Goal: Submit feedback/report problem: Submit feedback/report problem

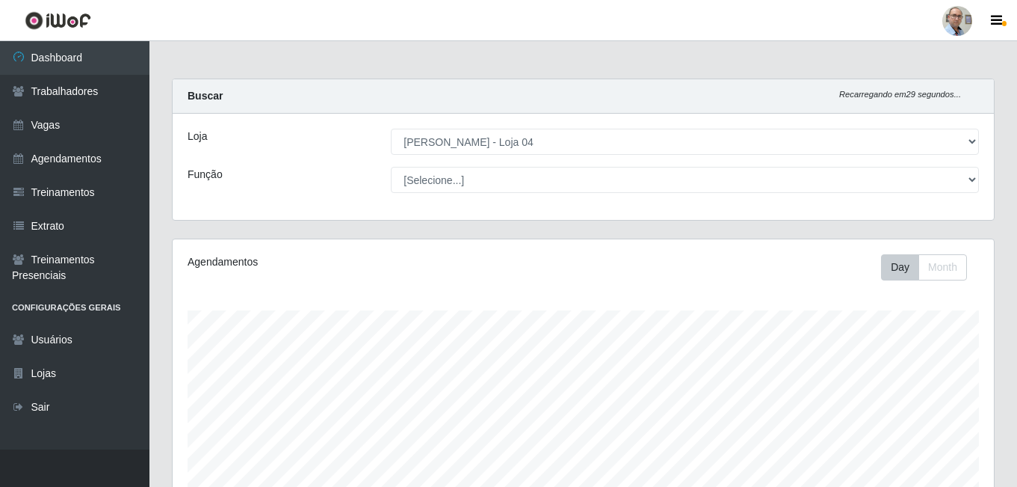
select select "251"
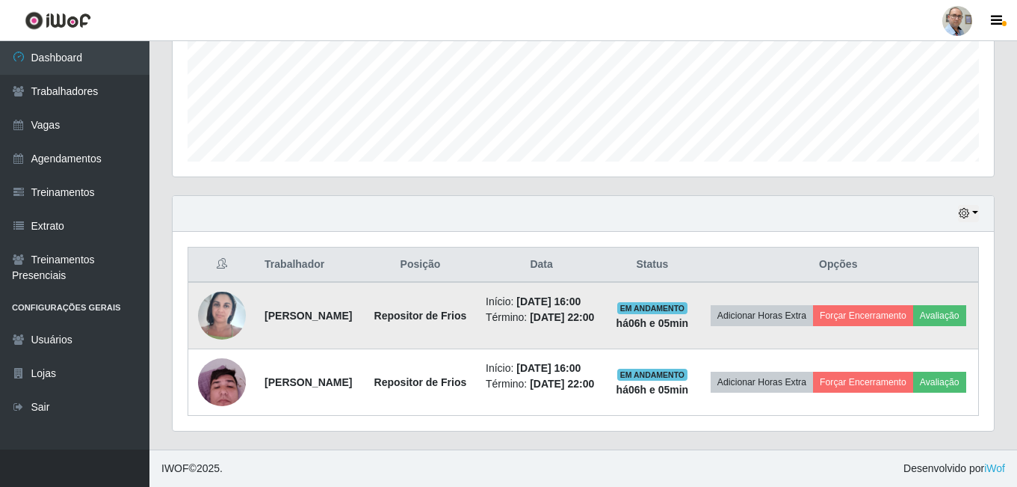
scroll to position [310, 822]
click at [913, 309] on button "Avaliação" at bounding box center [939, 315] width 53 height 21
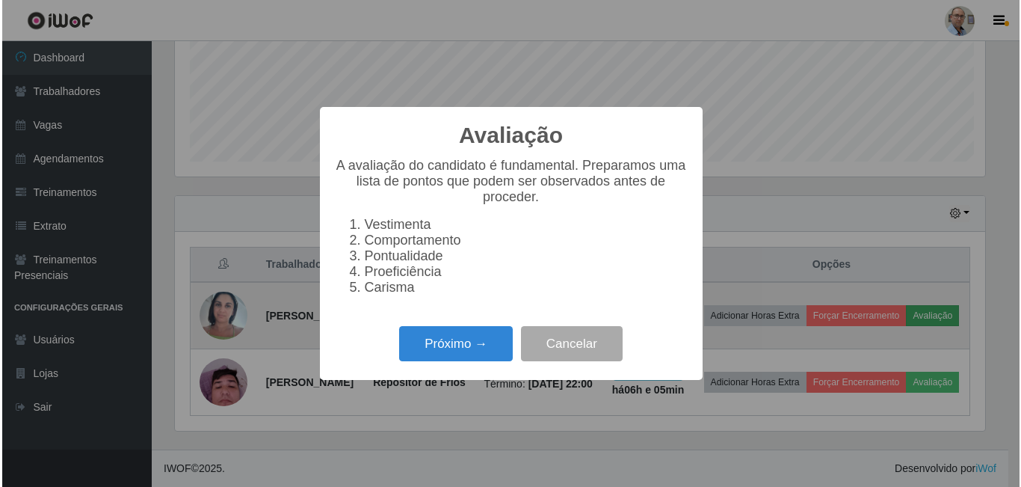
scroll to position [310, 814]
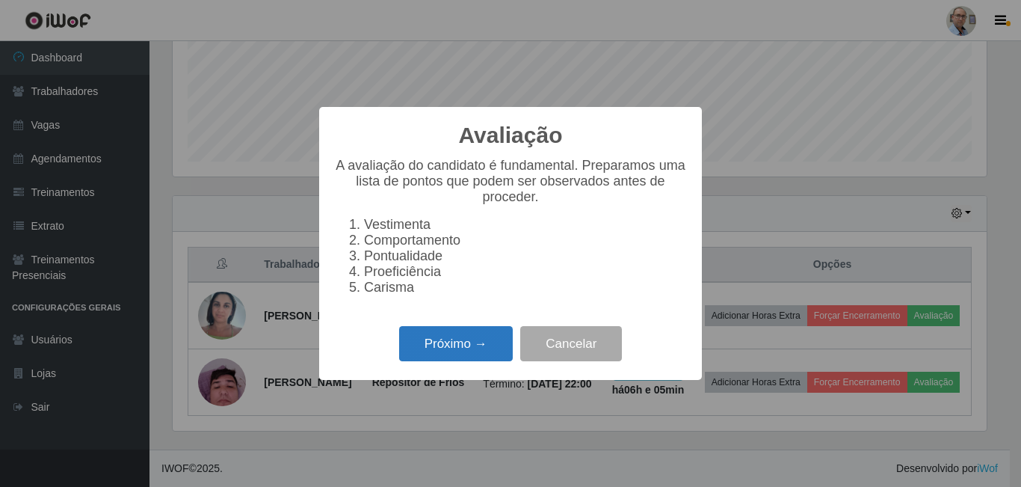
click at [462, 361] on button "Próximo →" at bounding box center [456, 343] width 114 height 35
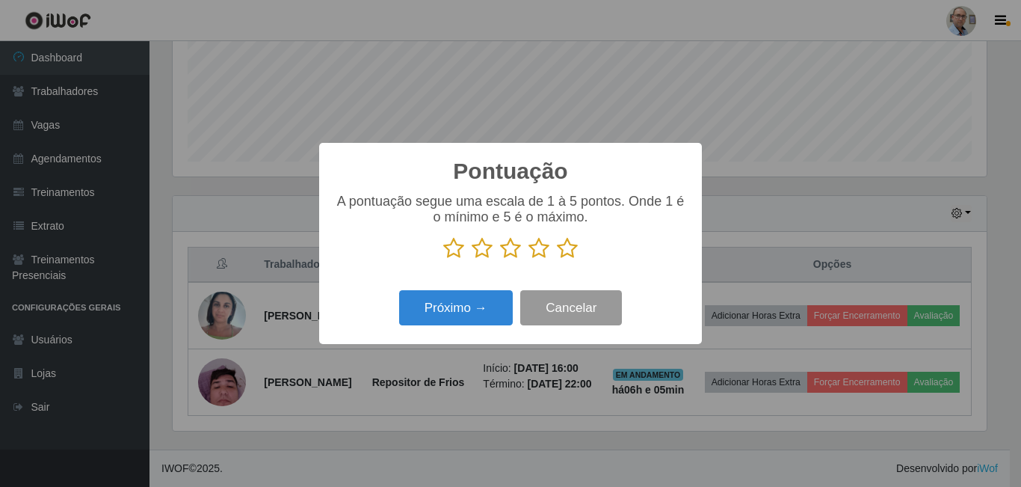
scroll to position [747188, 746684]
click at [571, 253] on icon at bounding box center [567, 248] width 21 height 22
click at [557, 259] on input "radio" at bounding box center [557, 259] width 0 height 0
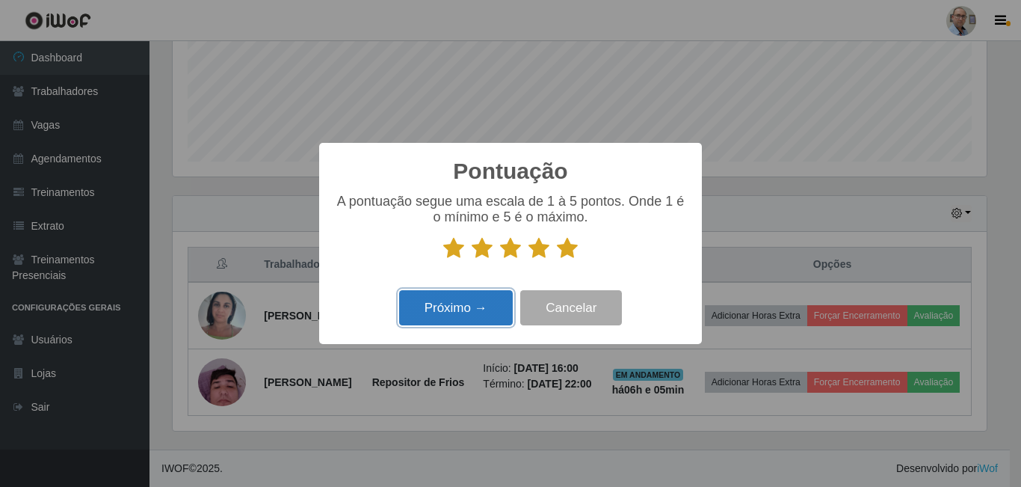
click at [484, 308] on button "Próximo →" at bounding box center [456, 307] width 114 height 35
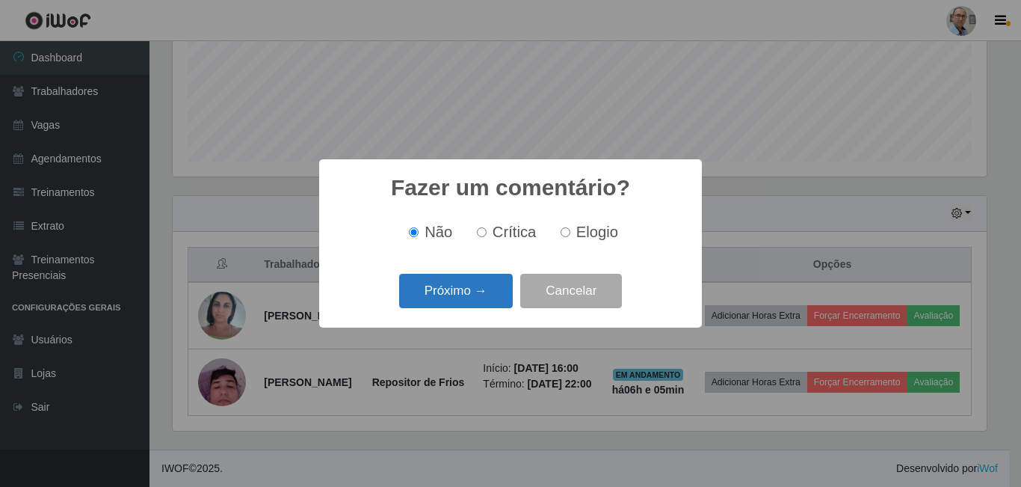
click at [481, 295] on button "Próximo →" at bounding box center [456, 291] width 114 height 35
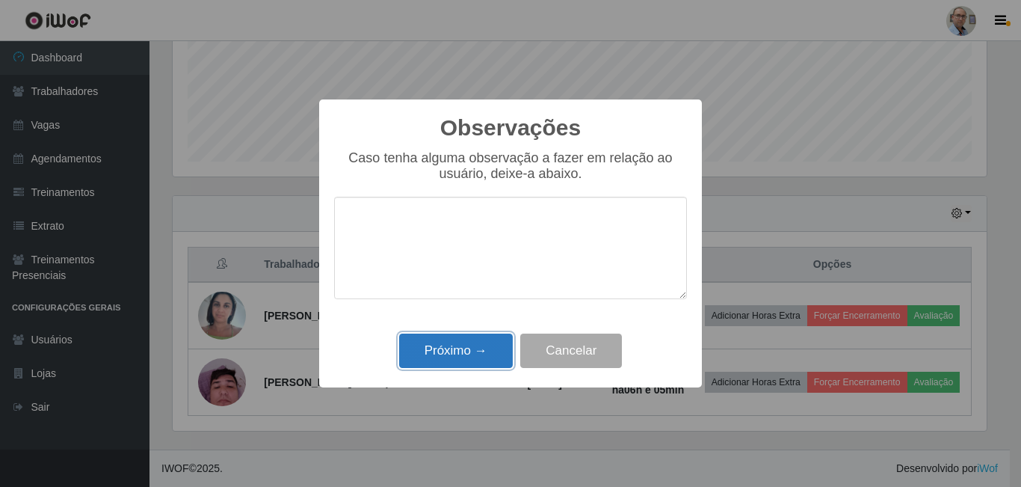
click at [471, 351] on button "Próximo →" at bounding box center [456, 350] width 114 height 35
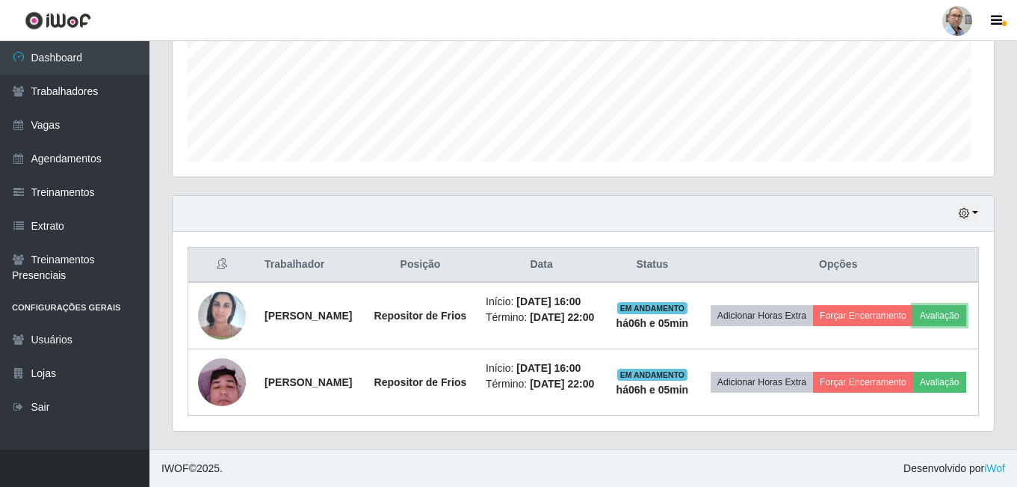
scroll to position [310, 822]
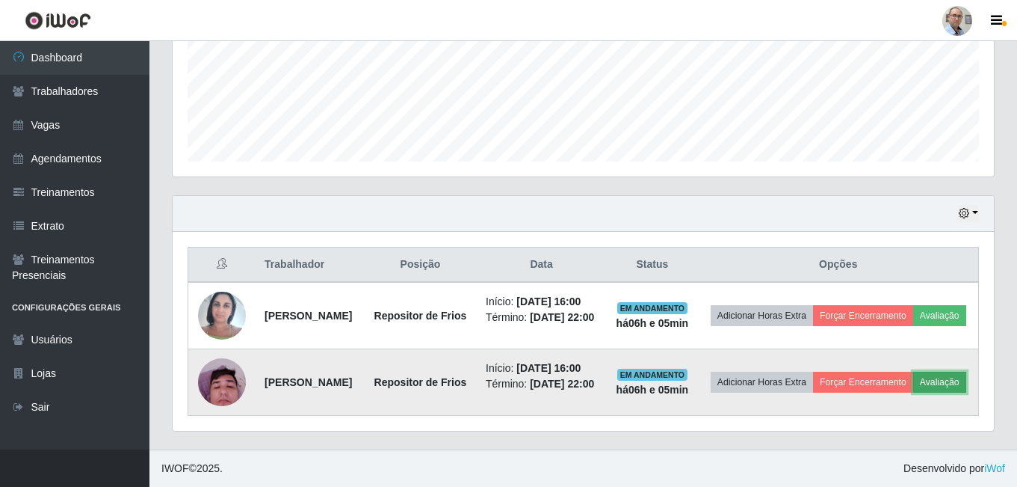
click at [913, 389] on button "Avaliação" at bounding box center [939, 382] width 53 height 21
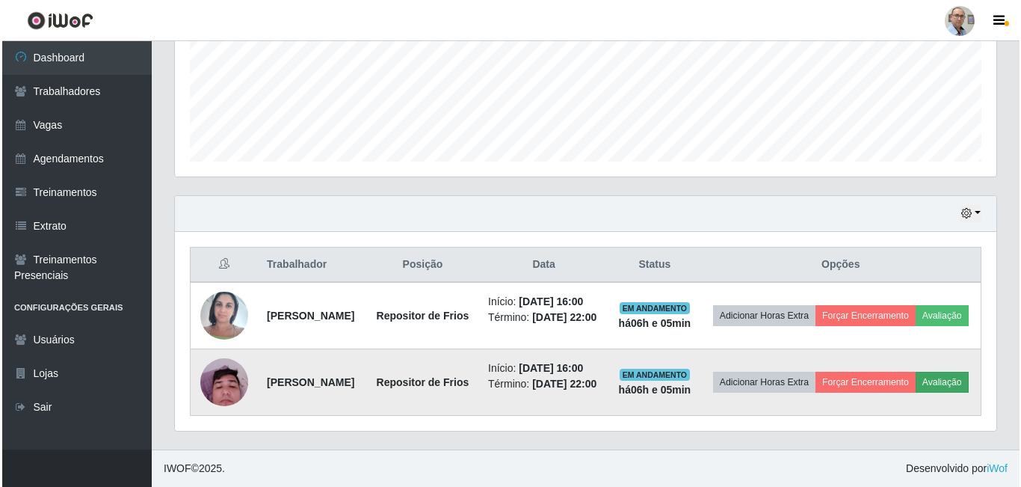
scroll to position [310, 814]
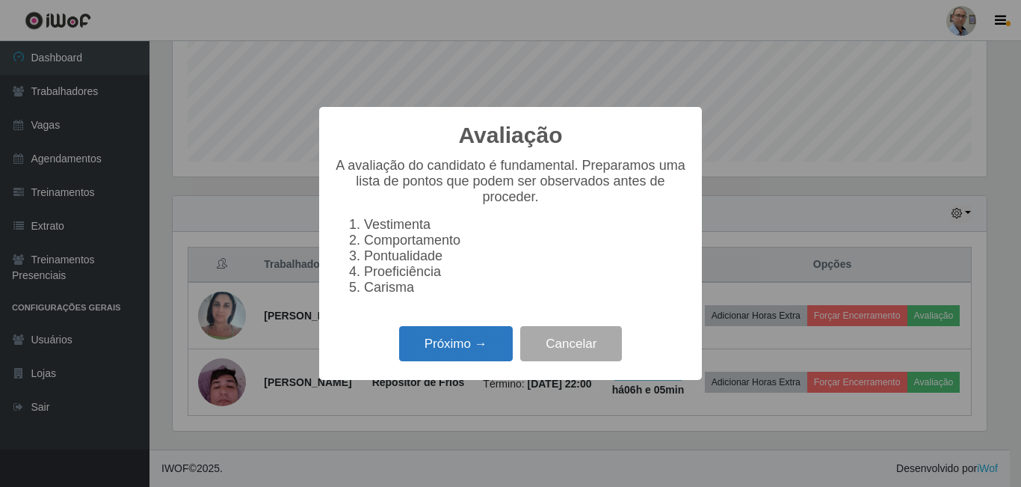
click at [475, 351] on button "Próximo →" at bounding box center [456, 343] width 114 height 35
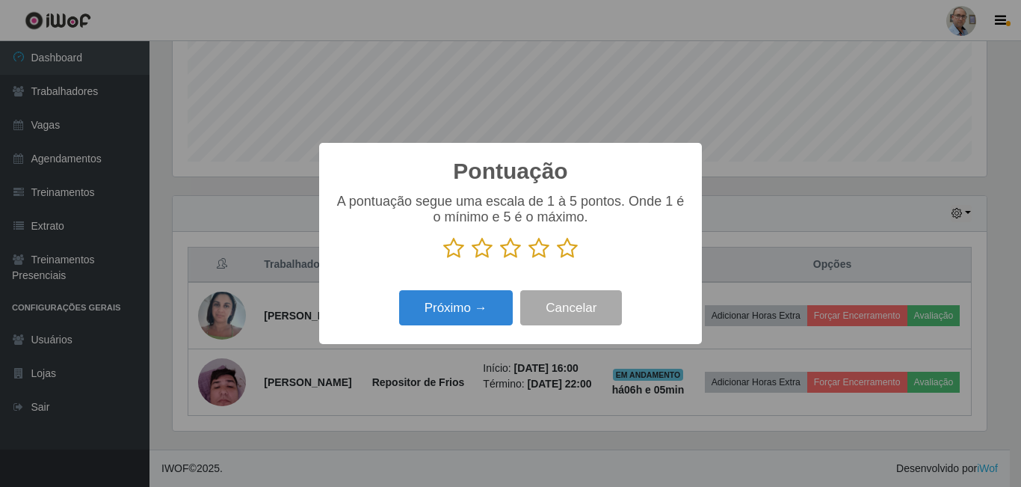
click at [570, 239] on icon at bounding box center [567, 248] width 21 height 22
click at [557, 259] on input "radio" at bounding box center [557, 259] width 0 height 0
click at [559, 252] on icon at bounding box center [567, 248] width 21 height 22
click at [557, 259] on input "radio" at bounding box center [557, 259] width 0 height 0
click at [488, 289] on div "Próximo → Cancelar" at bounding box center [510, 307] width 353 height 43
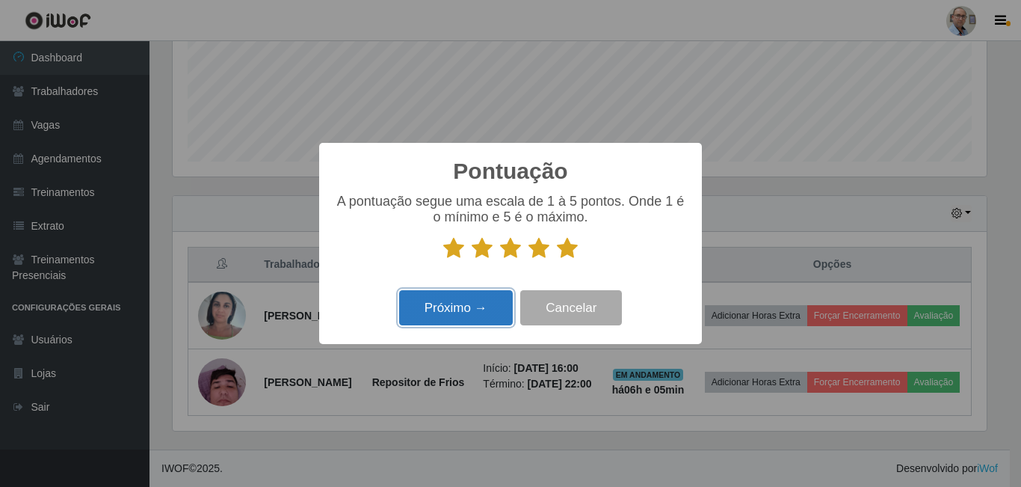
click at [481, 300] on button "Próximo →" at bounding box center [456, 307] width 114 height 35
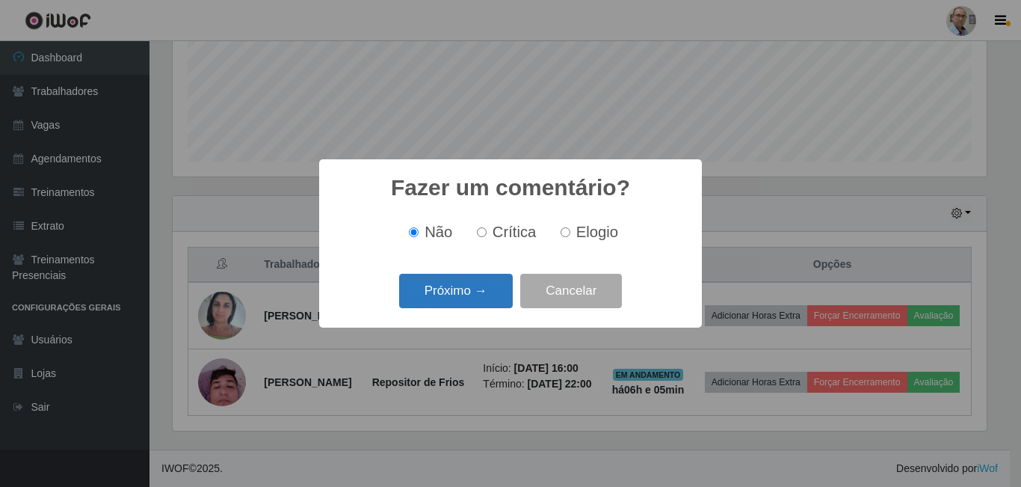
click at [473, 292] on button "Próximo →" at bounding box center [456, 291] width 114 height 35
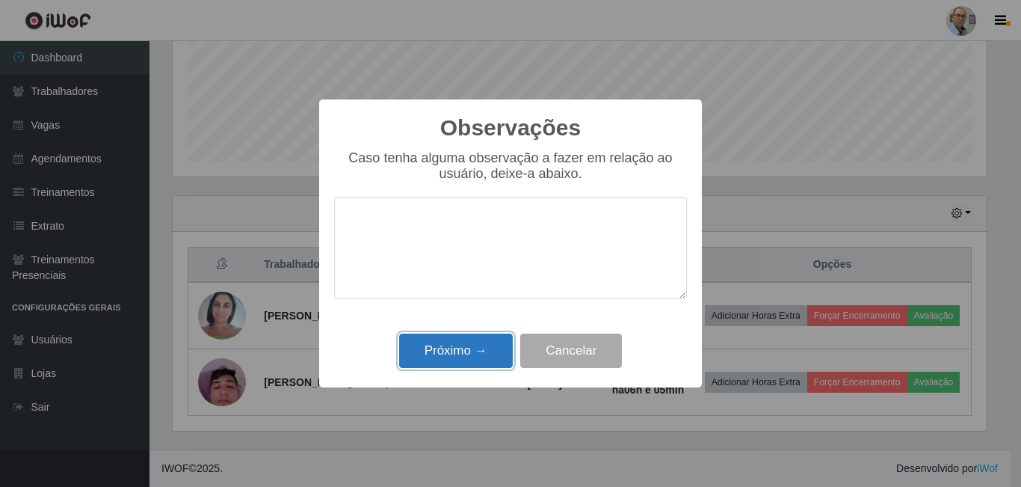
click at [487, 351] on button "Próximo →" at bounding box center [456, 350] width 114 height 35
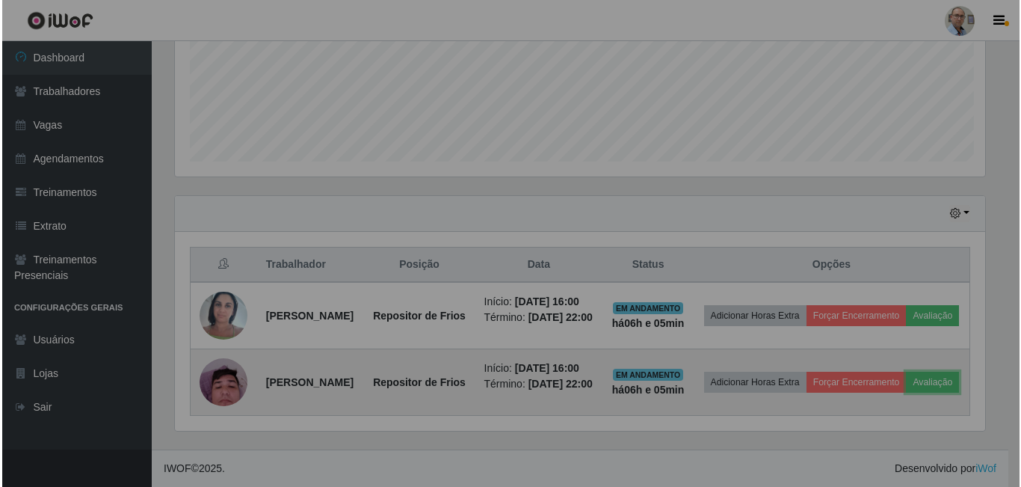
scroll to position [310, 822]
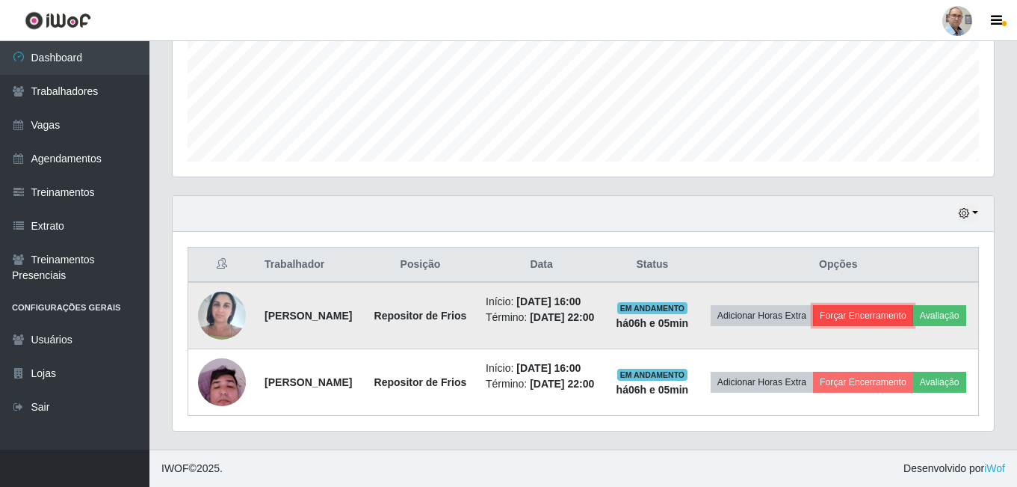
click at [881, 305] on button "Forçar Encerramento" at bounding box center [863, 315] width 100 height 21
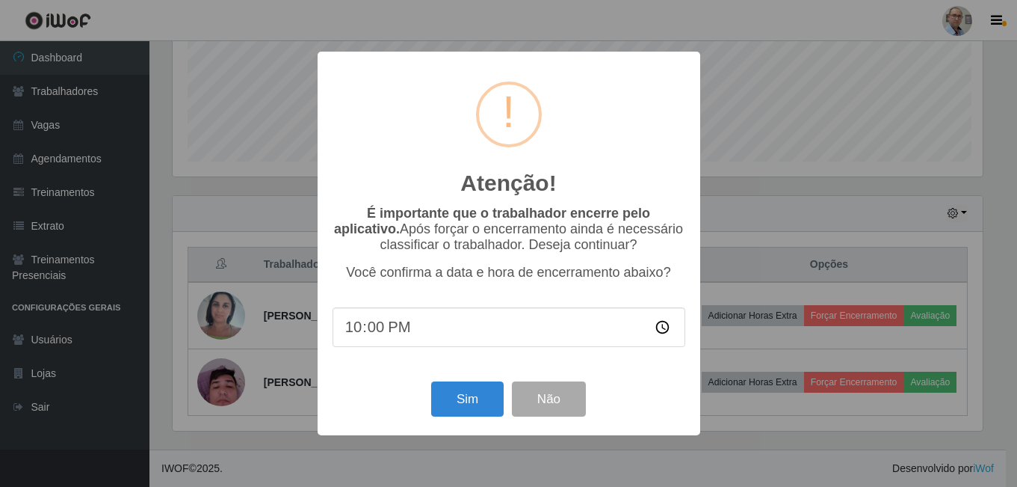
scroll to position [310, 814]
click at [467, 398] on button "Sim" at bounding box center [469, 398] width 73 height 35
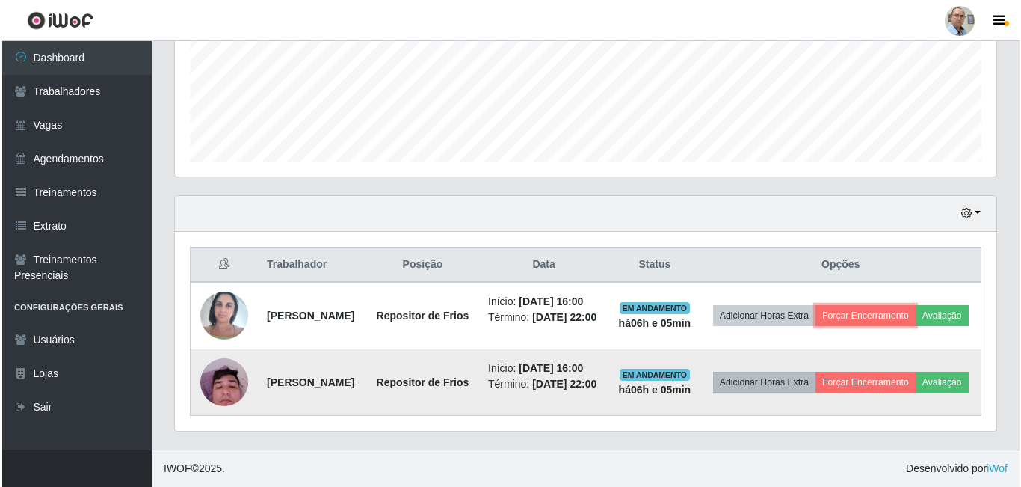
scroll to position [310, 822]
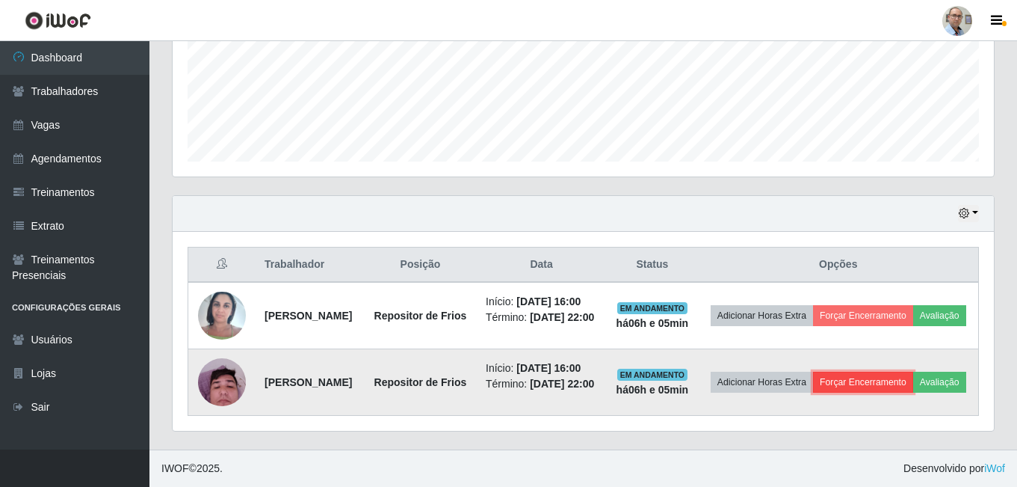
click at [884, 372] on button "Forçar Encerramento" at bounding box center [863, 382] width 100 height 21
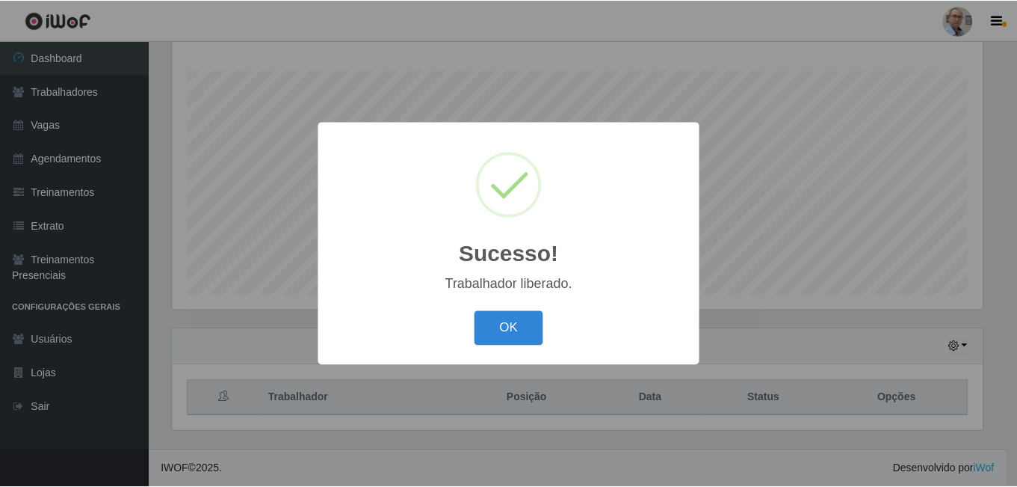
scroll to position [240, 0]
click at [516, 327] on button "OK" at bounding box center [511, 328] width 70 height 35
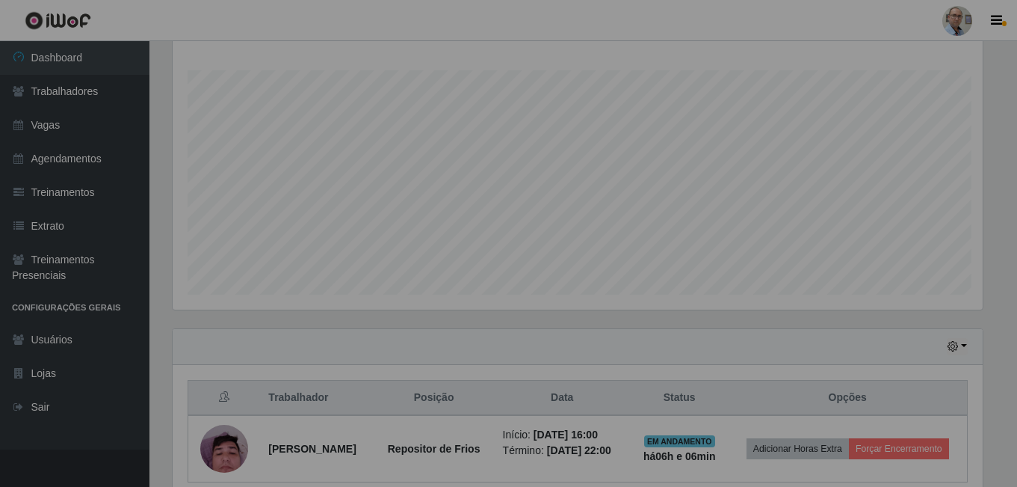
scroll to position [310, 822]
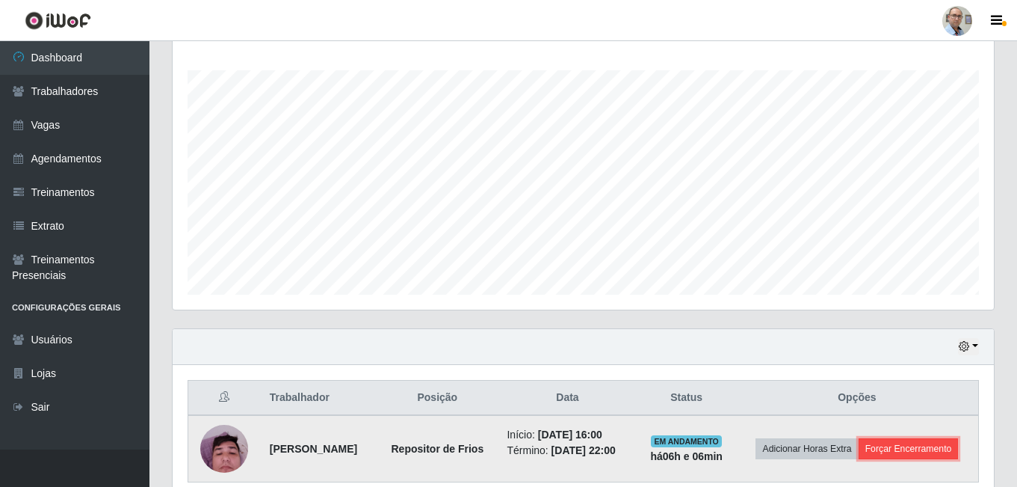
click at [859, 459] on button "Forçar Encerramento" at bounding box center [909, 448] width 100 height 21
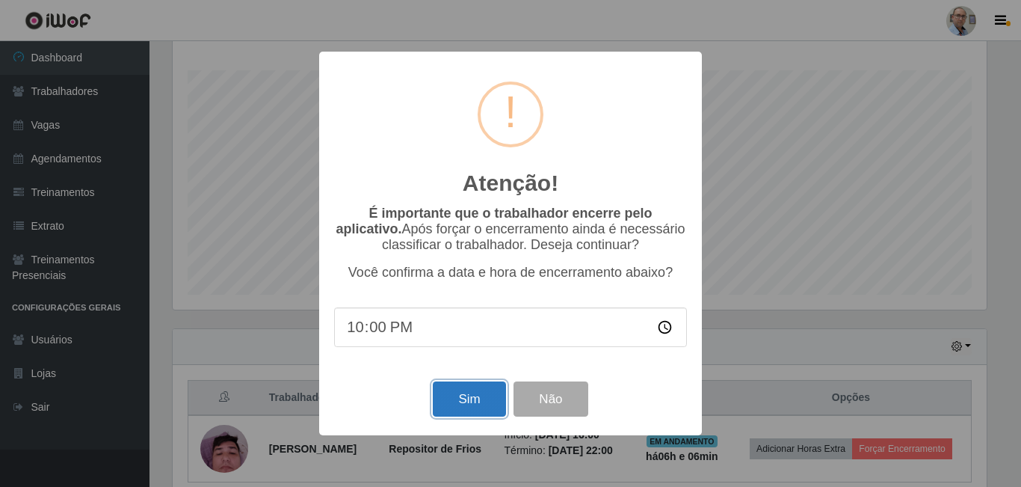
click at [477, 400] on button "Sim" at bounding box center [469, 398] width 73 height 35
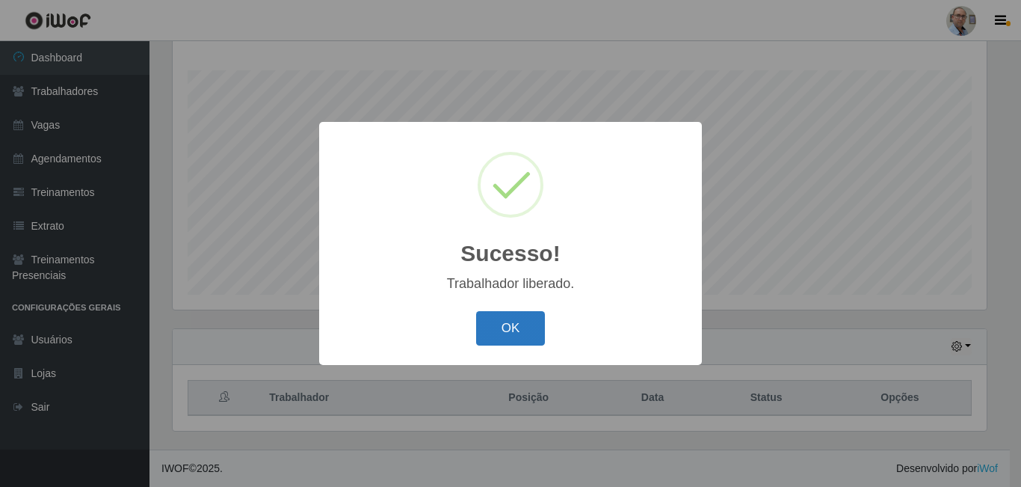
click at [521, 315] on button "OK" at bounding box center [511, 328] width 70 height 35
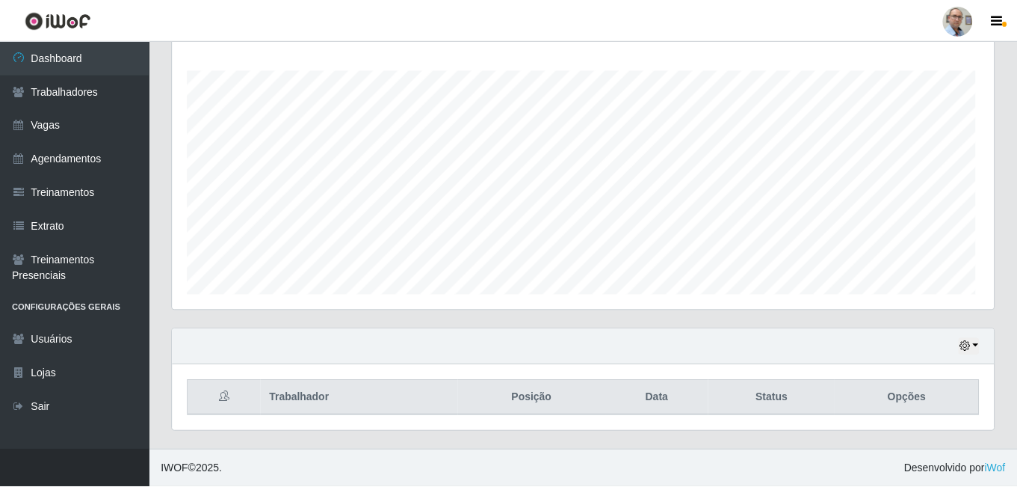
scroll to position [0, 0]
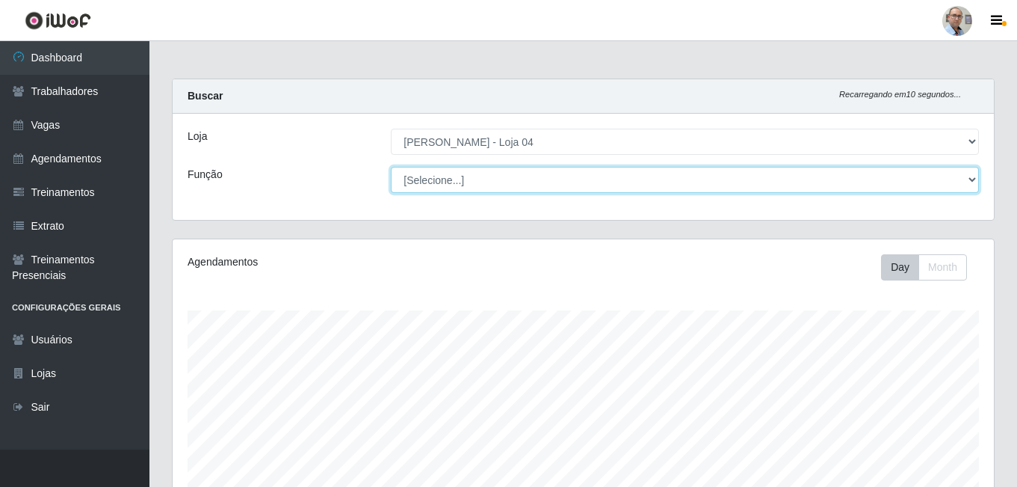
click at [563, 185] on select "[Selecione...] ASG ASG + ASG ++ Auxiliar de Depósito Auxiliar de Depósito + Aux…" at bounding box center [685, 180] width 588 height 26
click at [391, 167] on select "[Selecione...] ASG ASG + ASG ++ Auxiliar de Depósito Auxiliar de Depósito + Aux…" at bounding box center [685, 180] width 588 height 26
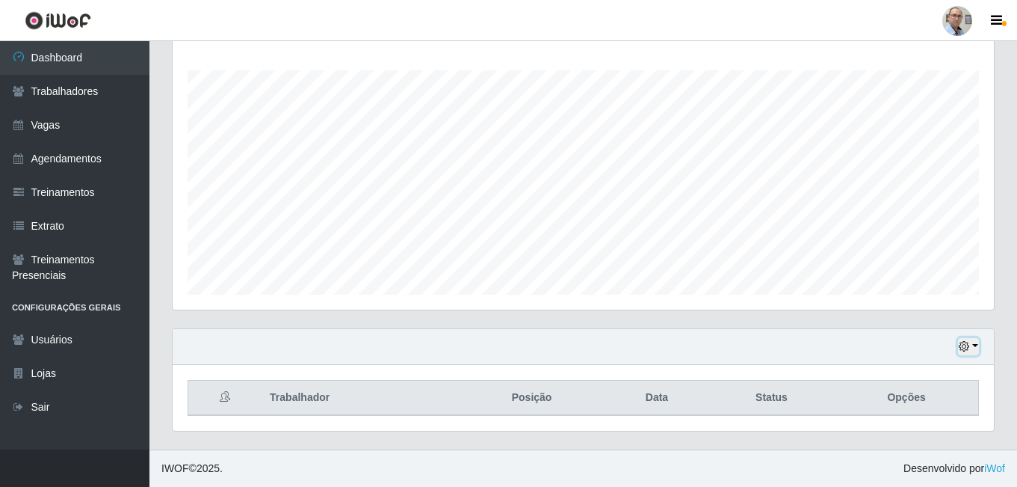
click at [975, 345] on button "button" at bounding box center [968, 346] width 21 height 17
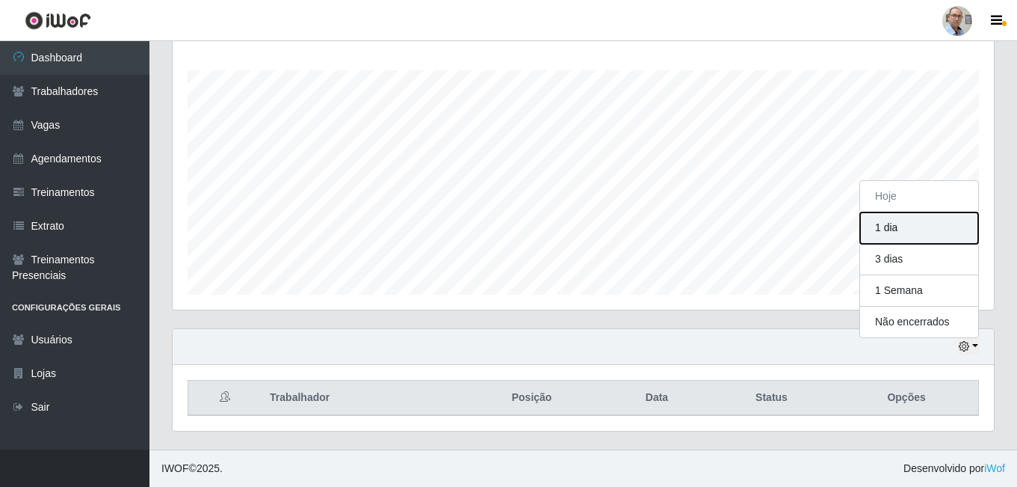
click at [904, 228] on button "1 dia" at bounding box center [919, 227] width 118 height 31
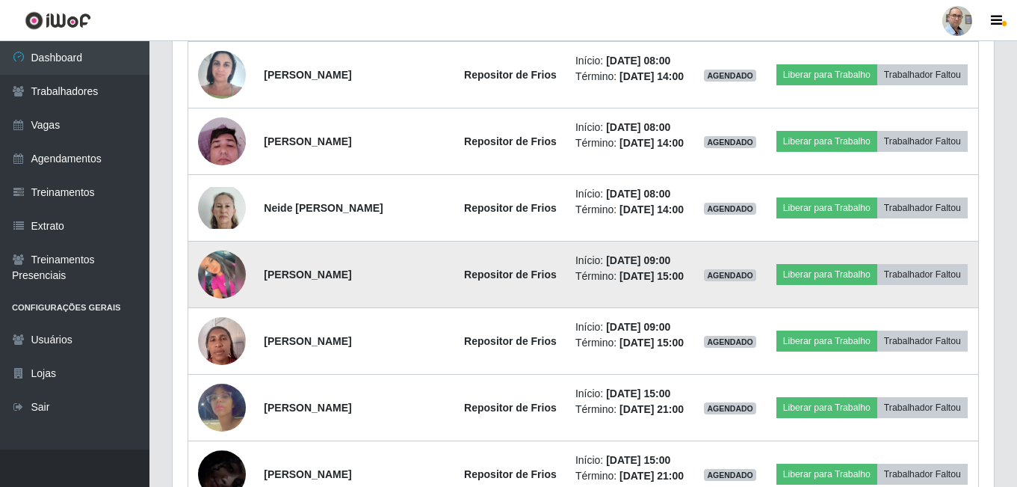
click at [212, 298] on img at bounding box center [222, 274] width 48 height 48
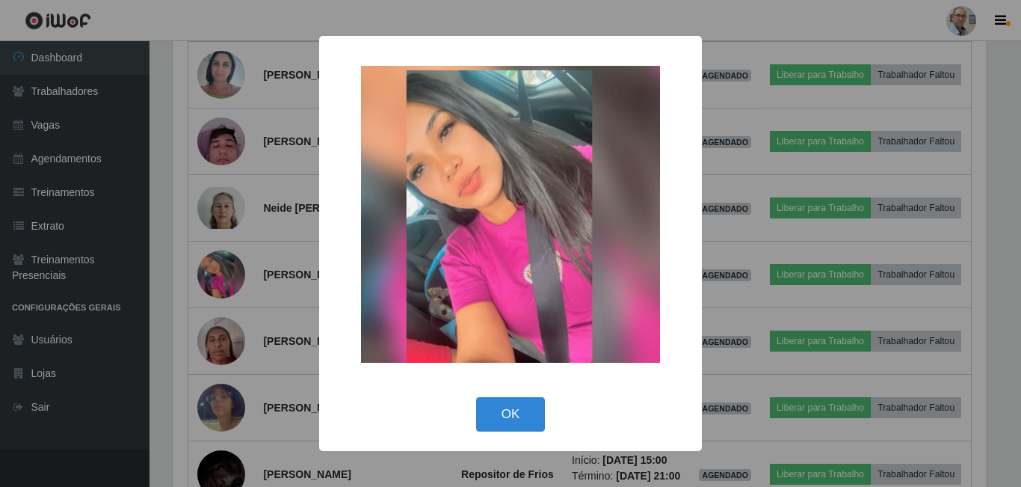
click at [278, 310] on div "× OK Cancel" at bounding box center [510, 243] width 1021 height 487
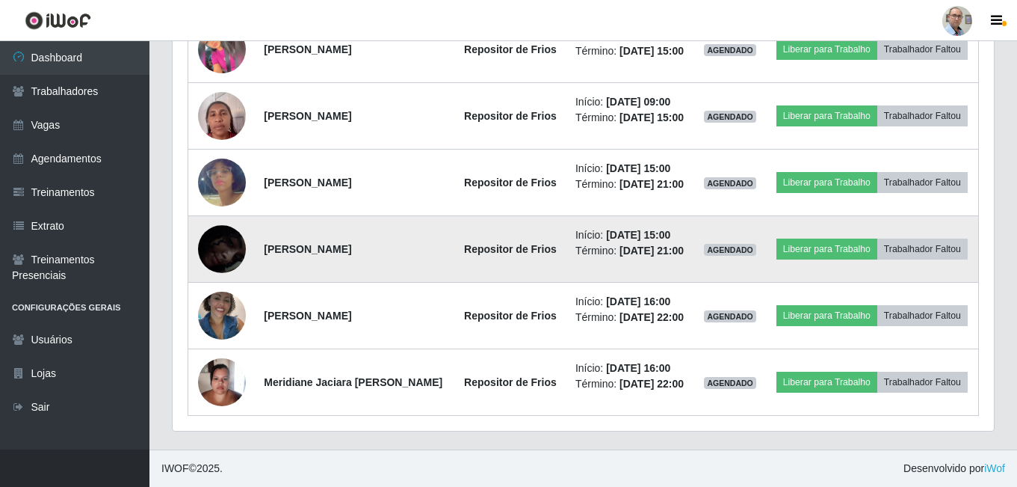
click at [229, 247] on img at bounding box center [222, 249] width 48 height 104
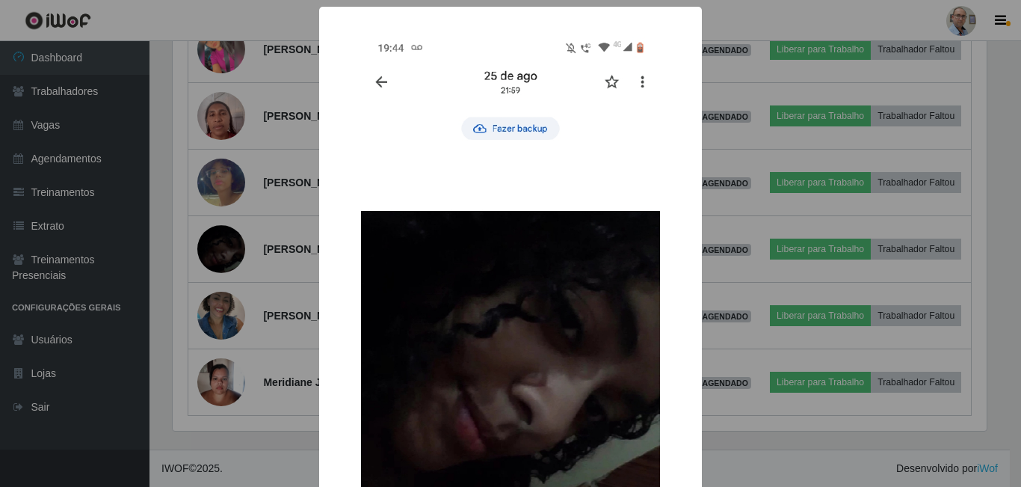
click at [286, 295] on div "× OK Cancel" at bounding box center [510, 243] width 1021 height 487
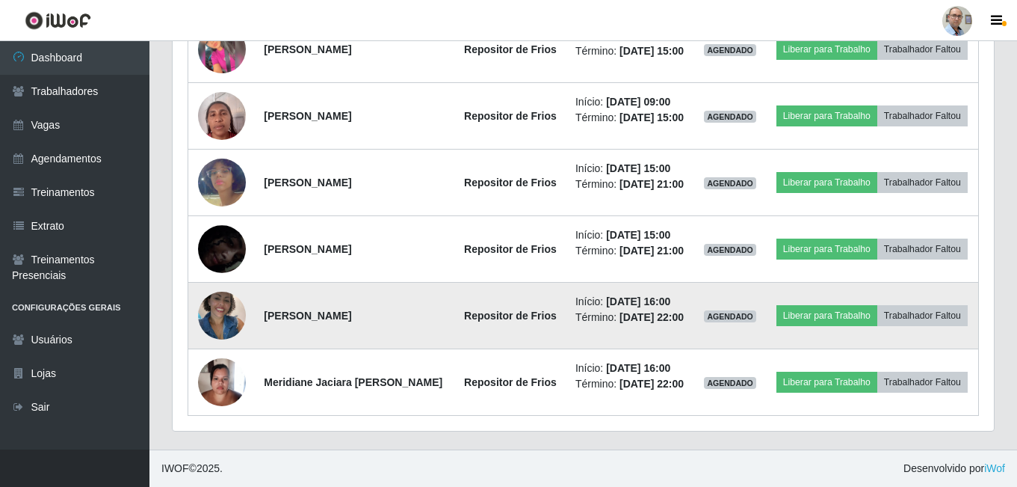
click at [219, 324] on img at bounding box center [222, 315] width 48 height 64
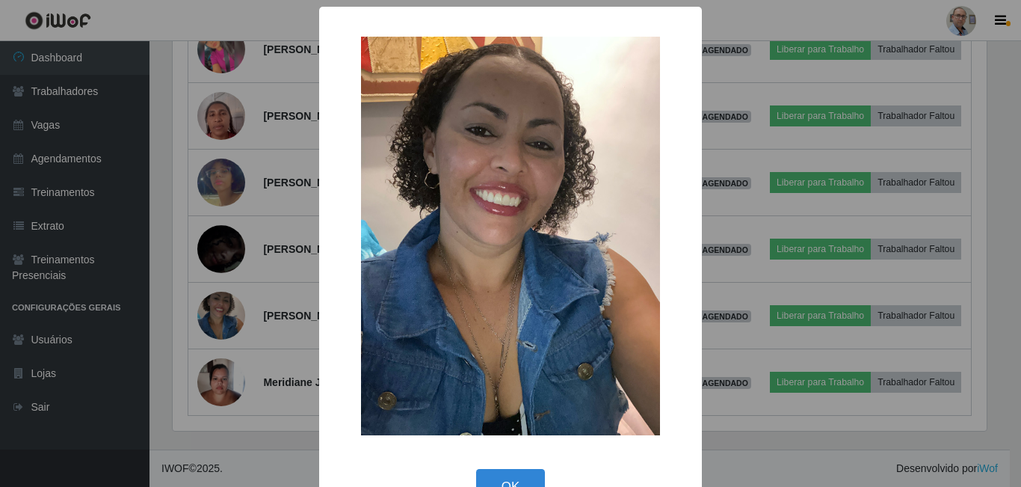
click at [178, 348] on div "× OK Cancel" at bounding box center [510, 243] width 1021 height 487
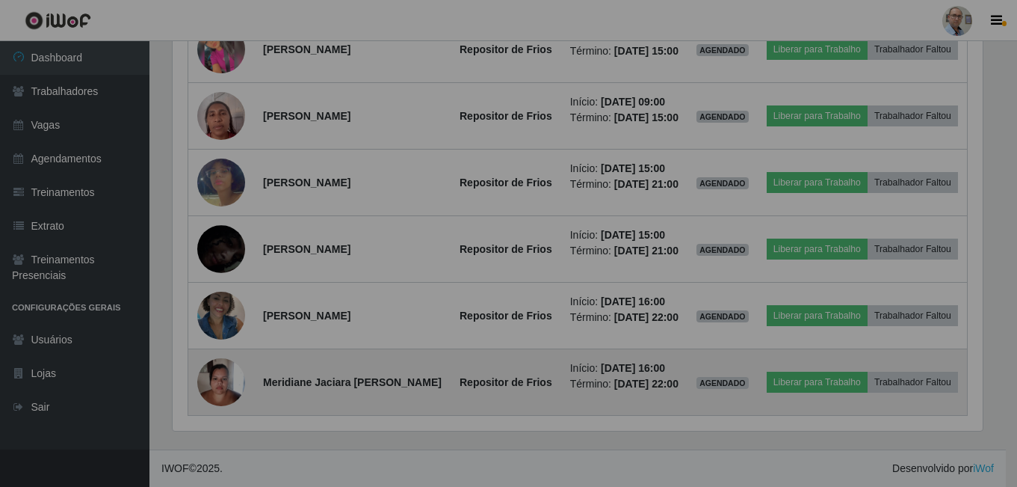
scroll to position [310, 822]
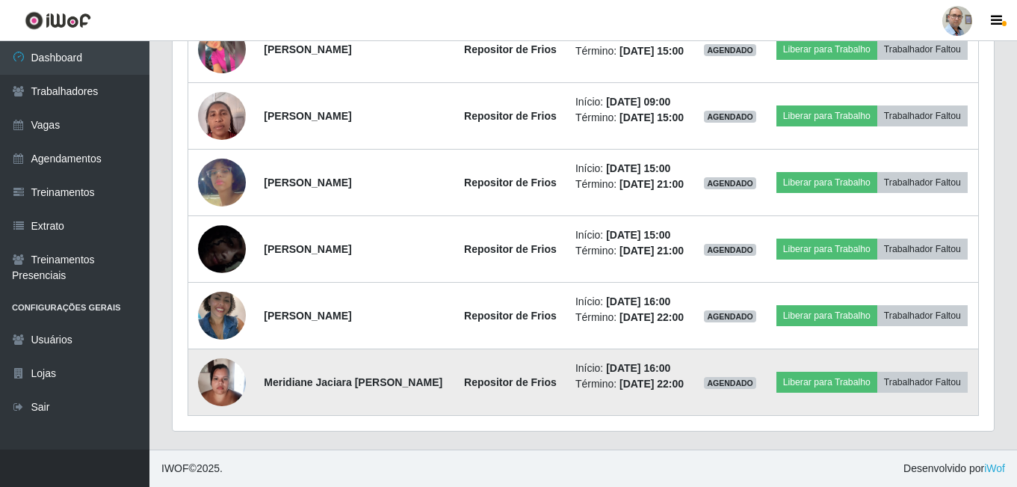
click at [224, 396] on img at bounding box center [222, 382] width 48 height 64
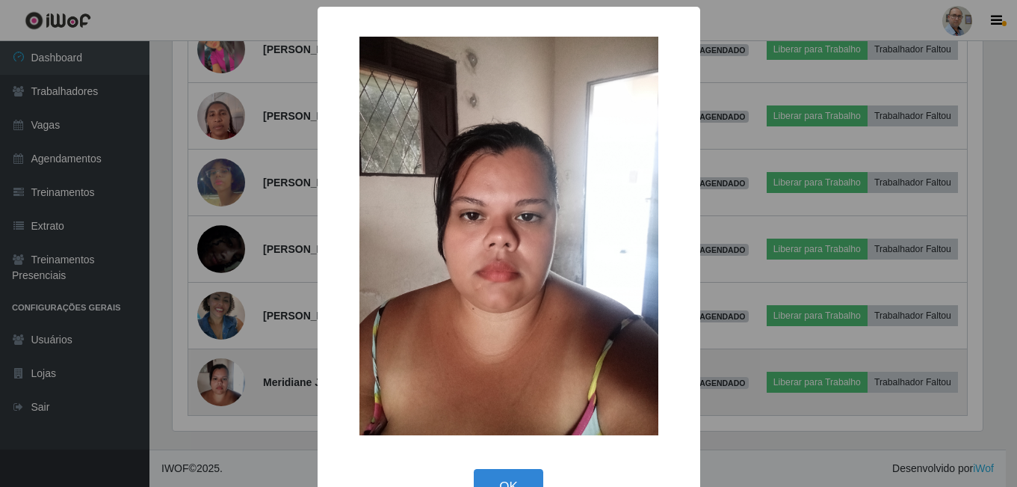
scroll to position [310, 814]
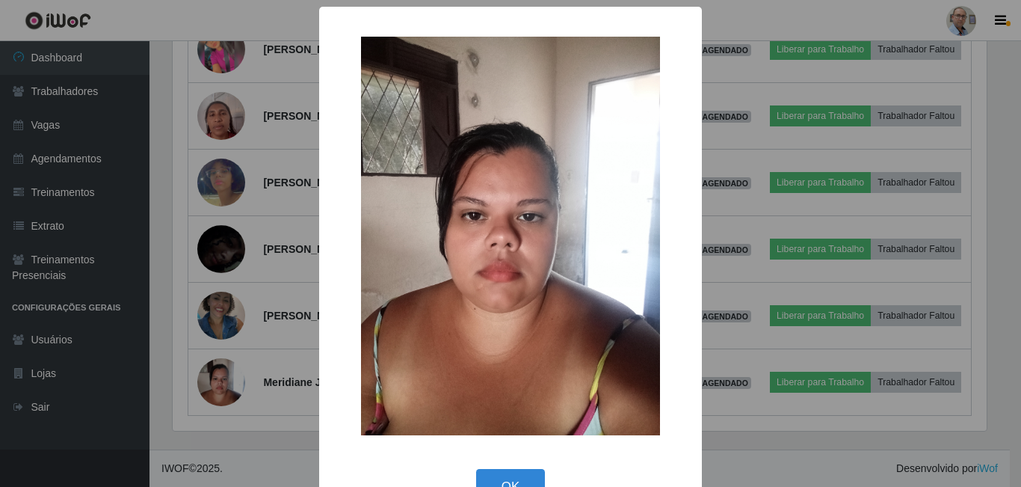
click at [200, 363] on div "× OK Cancel" at bounding box center [510, 243] width 1021 height 487
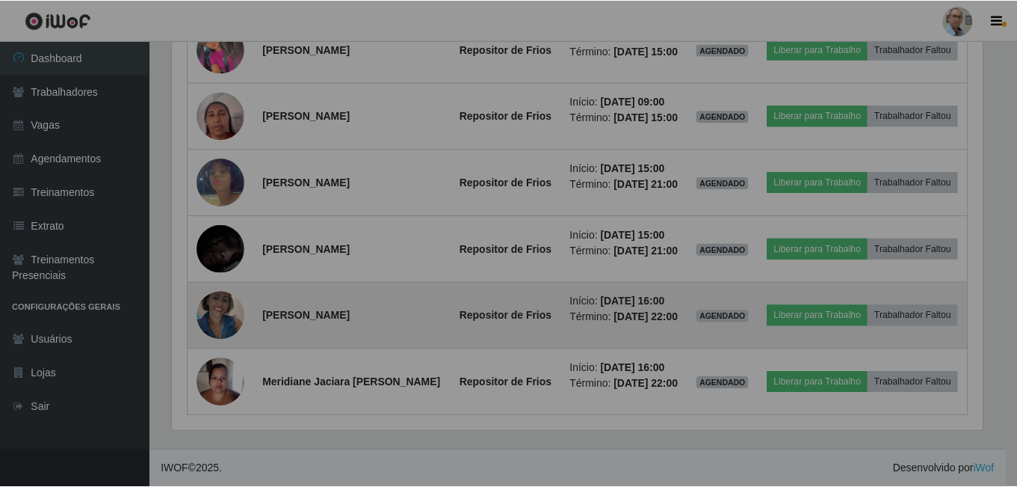
scroll to position [310, 822]
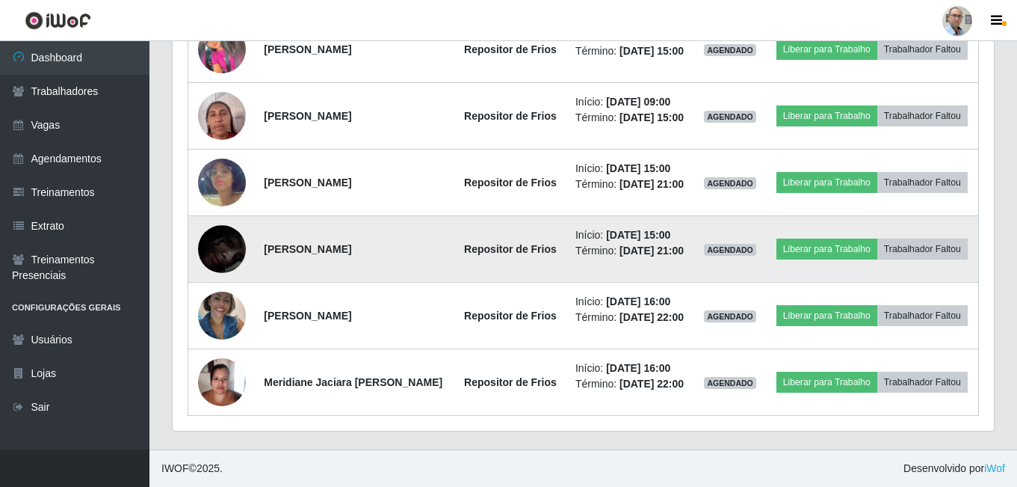
click at [221, 250] on img at bounding box center [222, 249] width 48 height 104
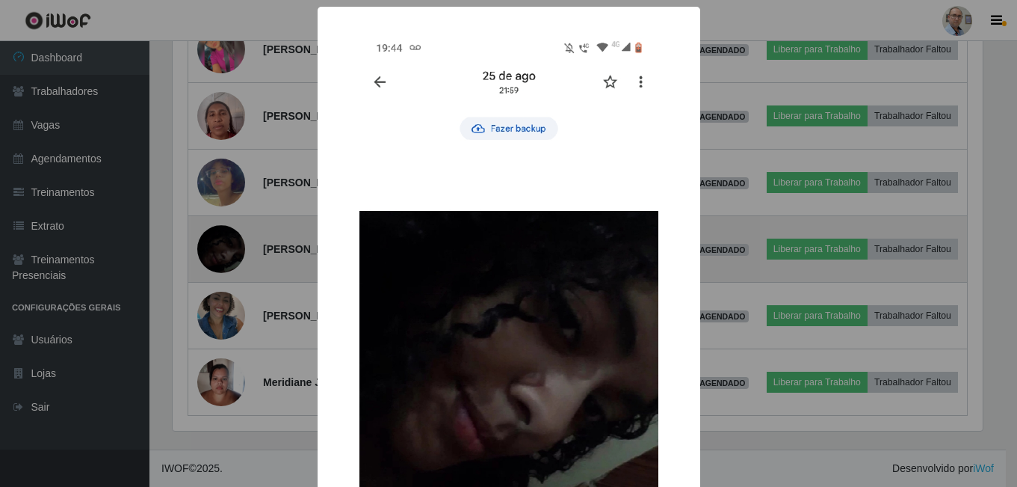
scroll to position [310, 814]
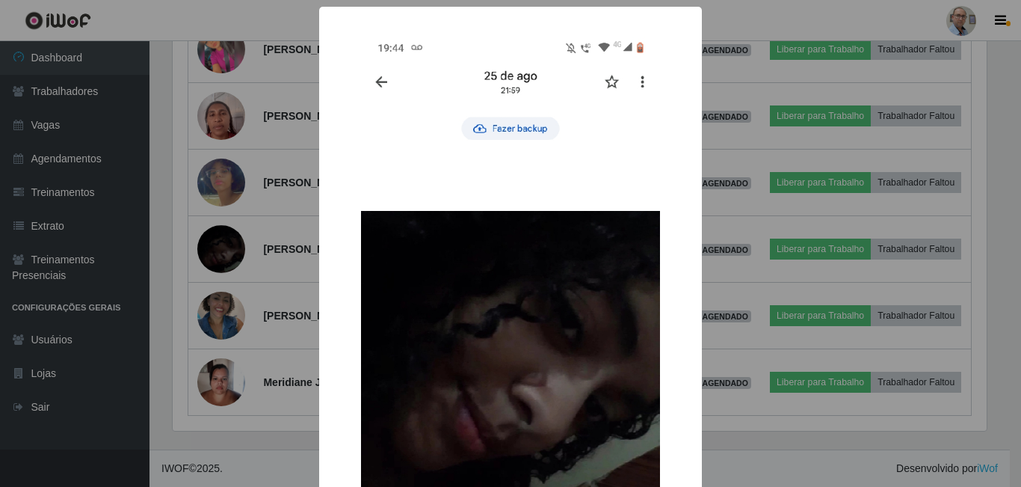
click at [191, 291] on div "× OK Cancel" at bounding box center [510, 243] width 1021 height 487
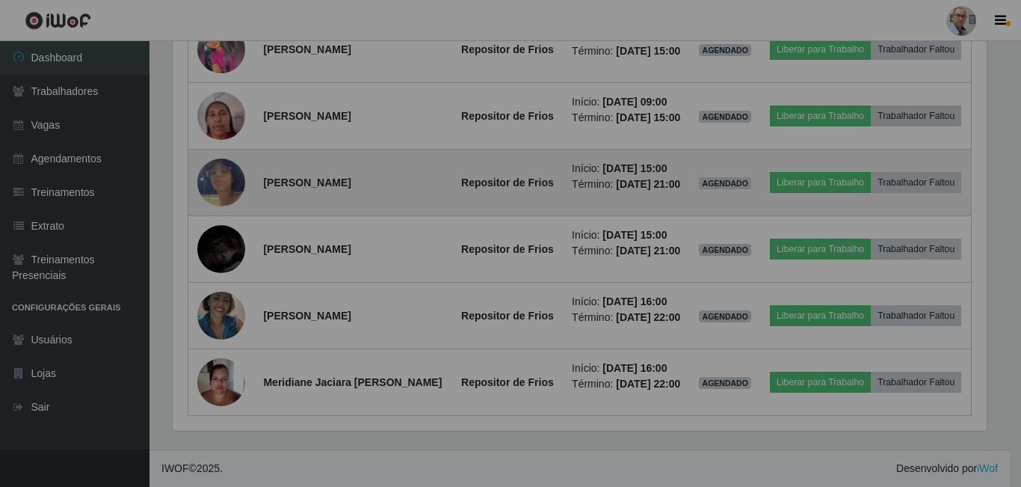
scroll to position [310, 822]
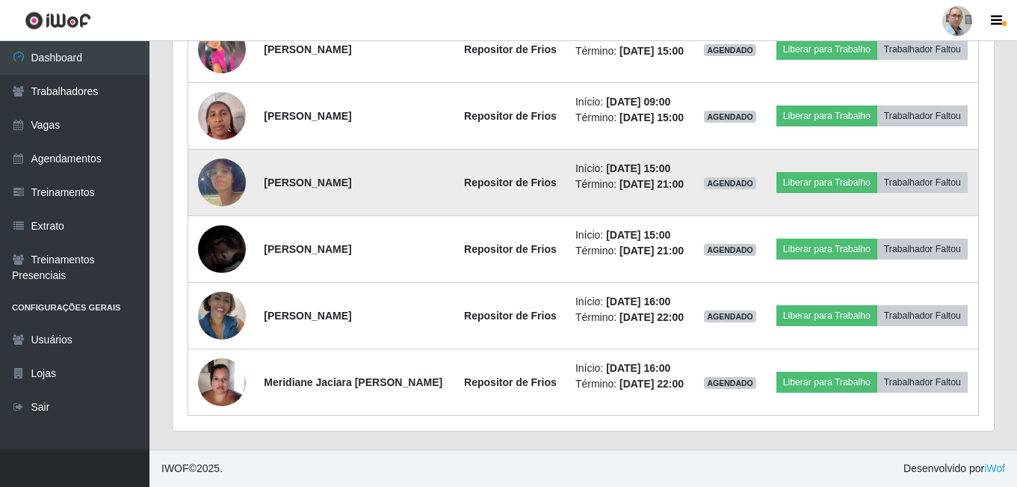
click at [212, 170] on img at bounding box center [222, 182] width 48 height 85
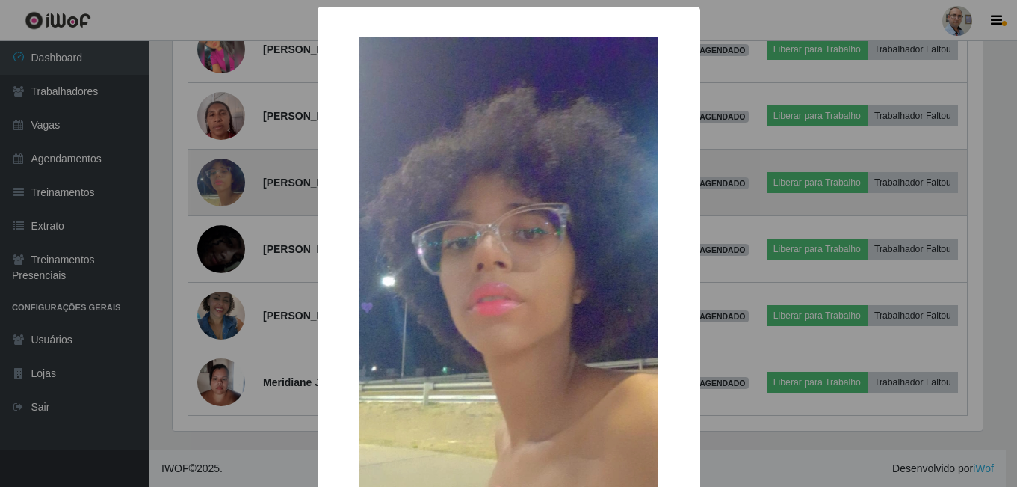
scroll to position [310, 814]
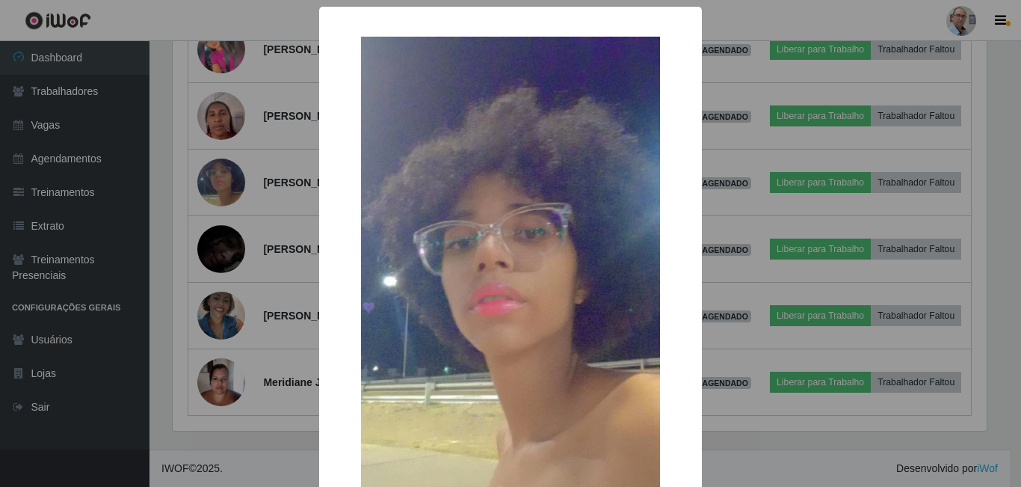
click at [197, 224] on div "× OK Cancel" at bounding box center [510, 243] width 1021 height 487
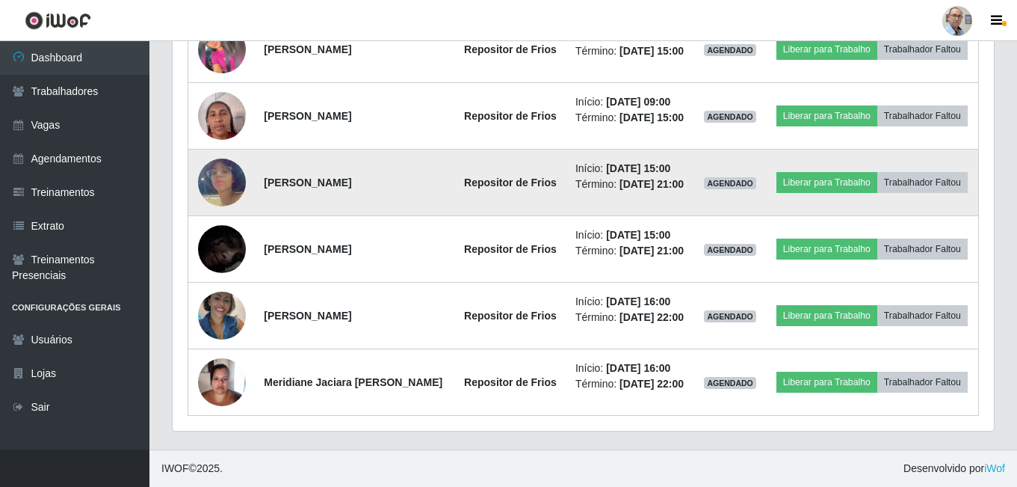
scroll to position [310, 822]
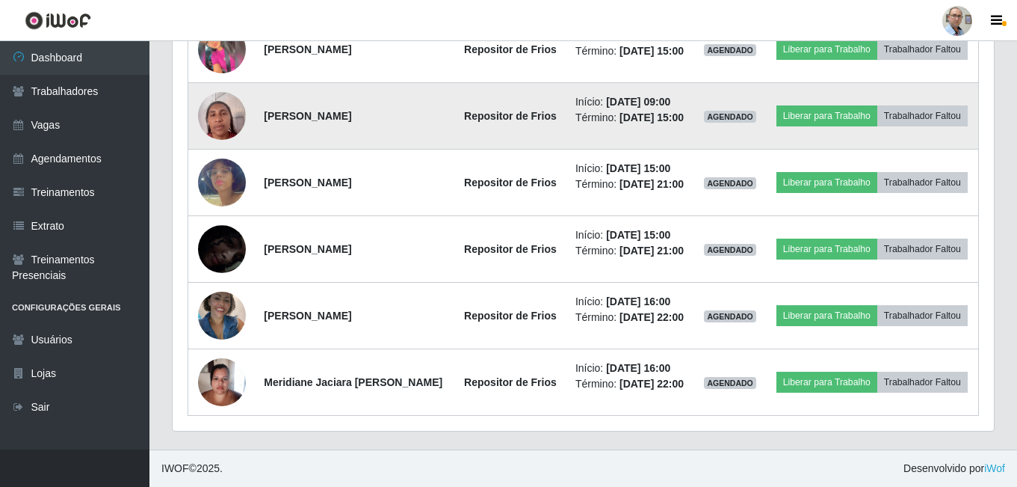
click at [231, 97] on img at bounding box center [222, 116] width 48 height 64
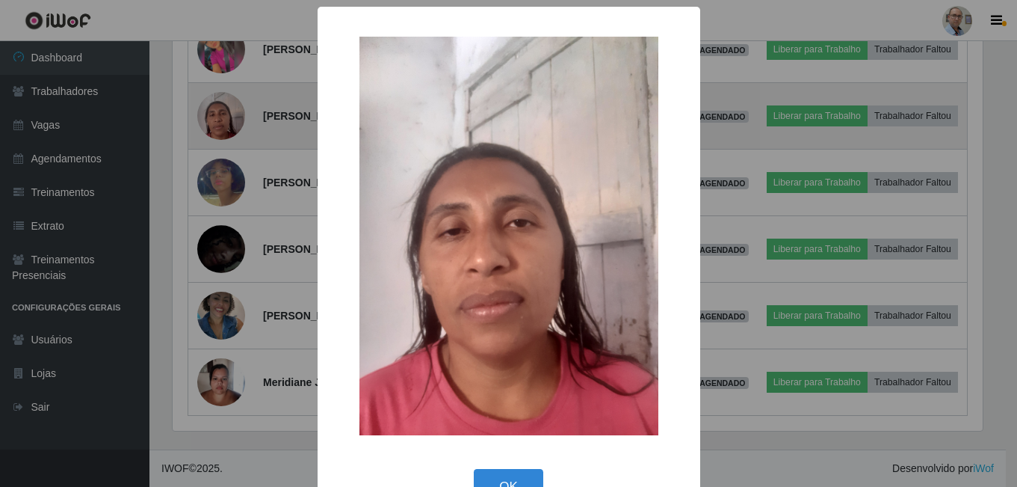
scroll to position [310, 814]
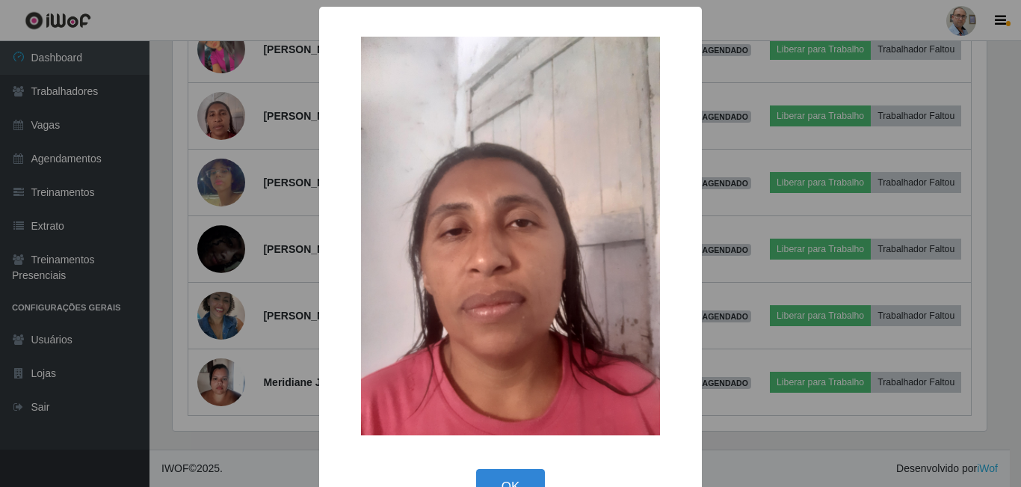
click at [203, 164] on div "× OK Cancel" at bounding box center [510, 243] width 1021 height 487
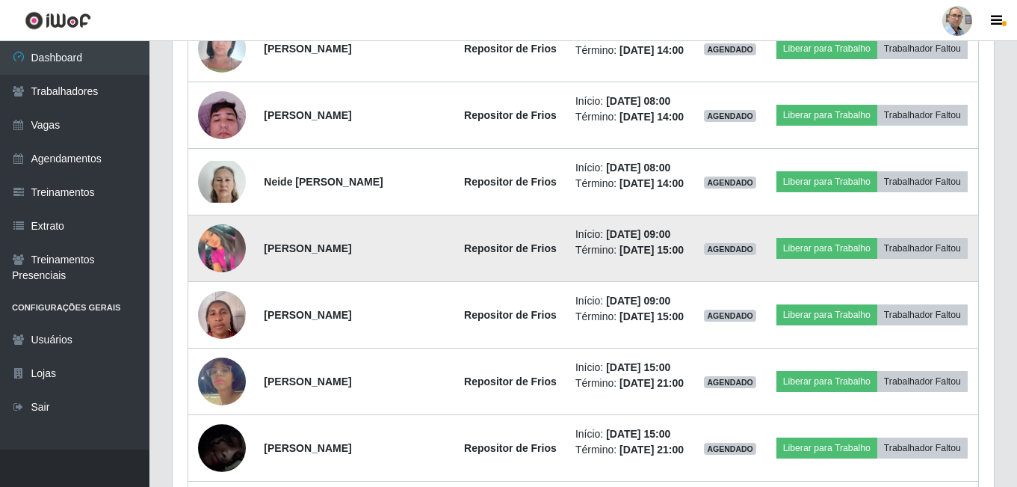
scroll to position [614, 0]
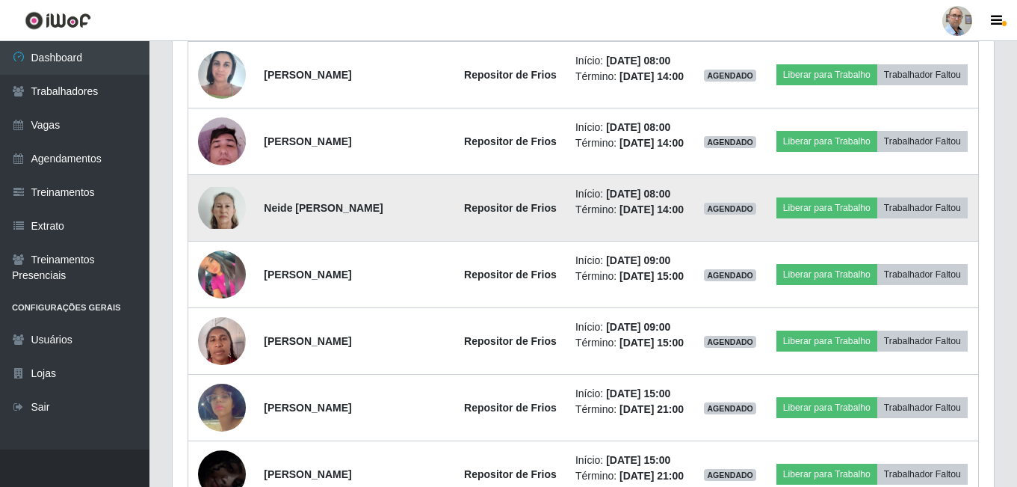
click at [214, 229] on img at bounding box center [222, 208] width 48 height 43
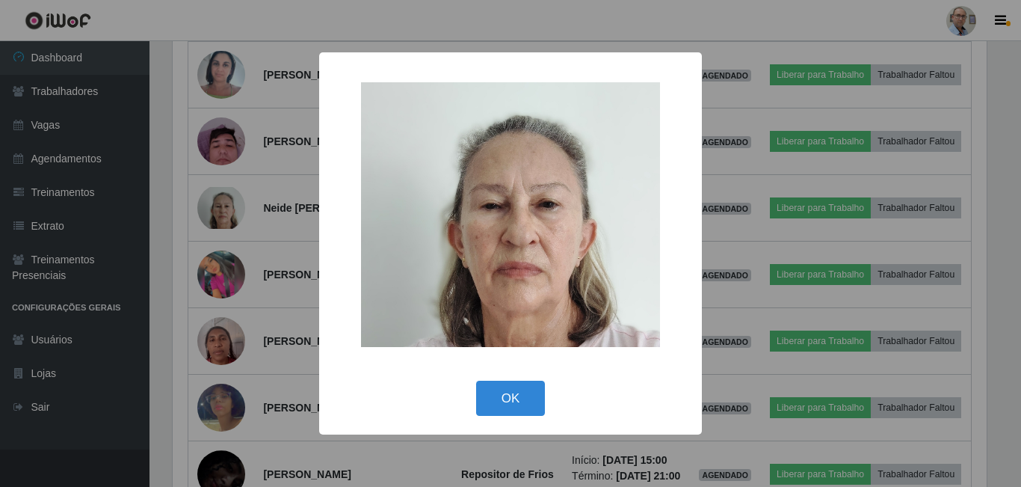
click at [194, 265] on div "× OK Cancel" at bounding box center [510, 243] width 1021 height 487
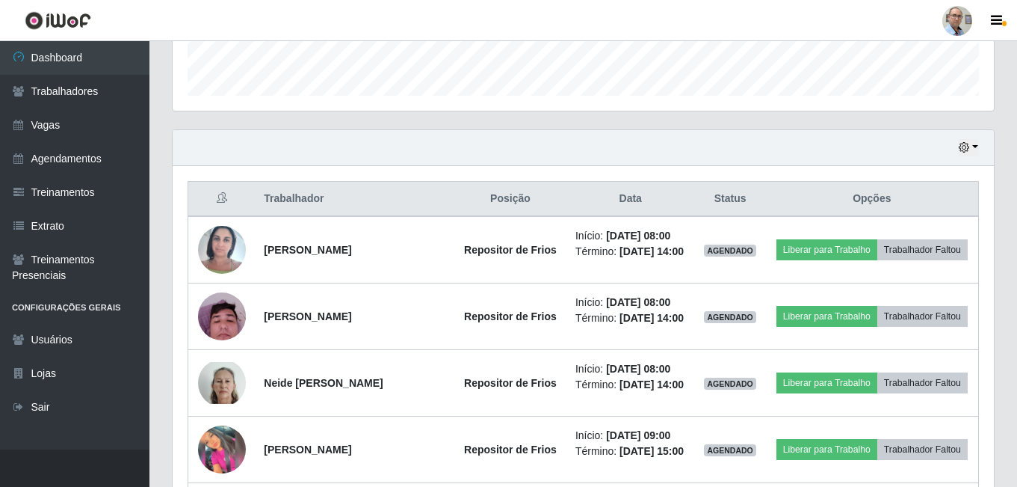
scroll to position [464, 0]
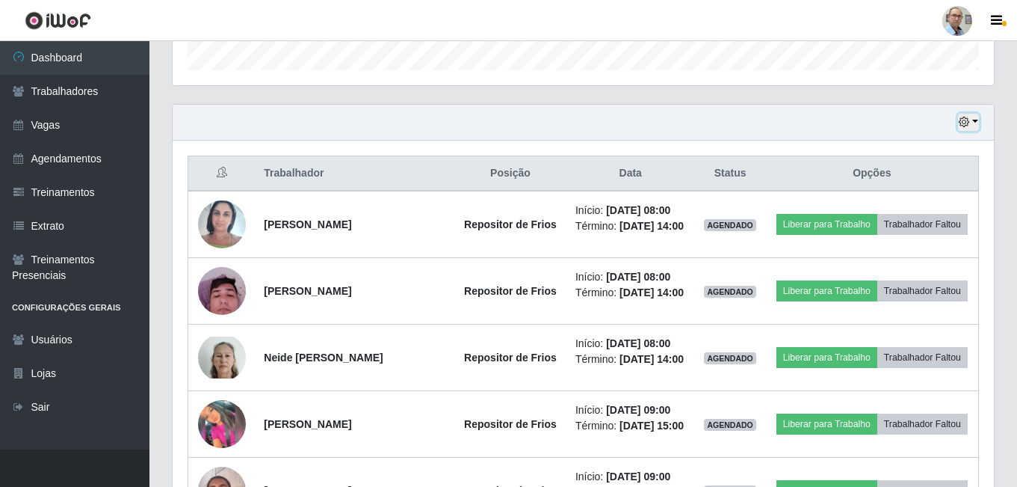
click at [976, 117] on button "button" at bounding box center [968, 122] width 21 height 17
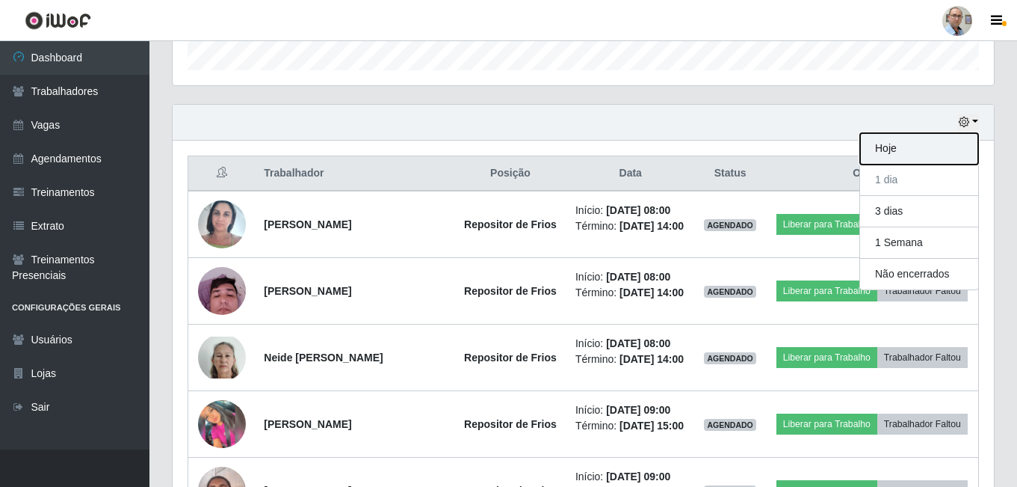
click at [869, 150] on button "Hoje" at bounding box center [919, 148] width 118 height 31
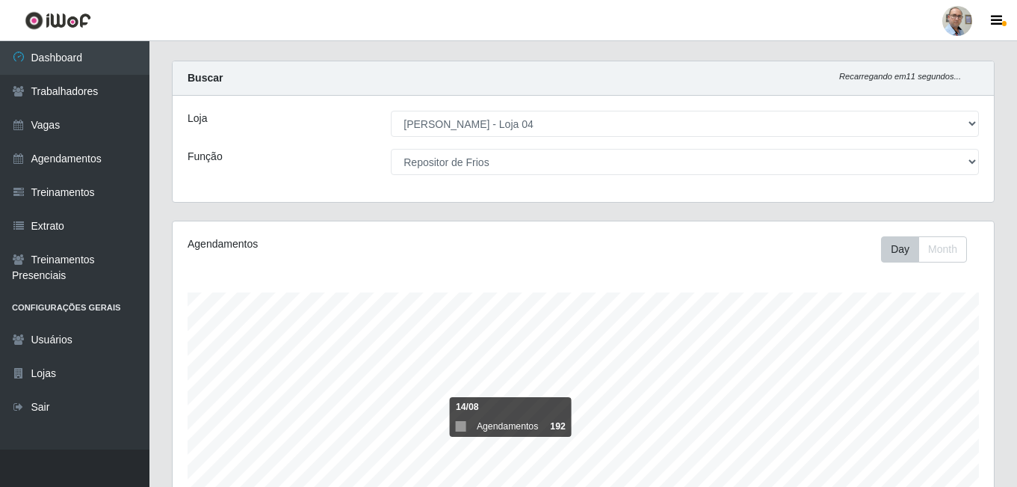
scroll to position [4, 0]
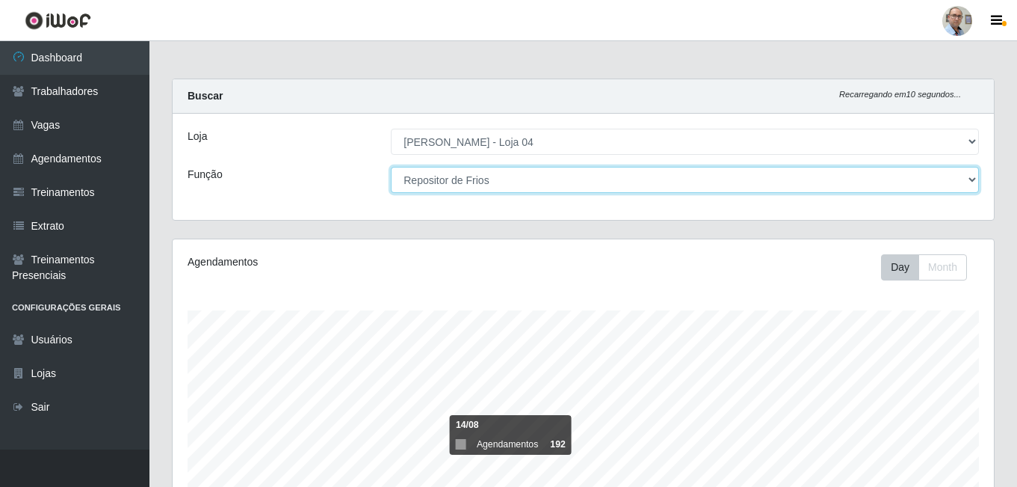
click at [520, 184] on select "[Selecione...] ASG ASG + ASG ++ Auxiliar de Depósito Auxiliar de Depósito + Aux…" at bounding box center [685, 180] width 588 height 26
click at [460, 179] on select "[Selecione...] ASG ASG + ASG ++ Auxiliar de Depósito Auxiliar de Depósito + Aux…" at bounding box center [685, 180] width 588 height 26
select select "[Selecione...]"
click at [391, 167] on select "[Selecione...] ASG ASG + ASG ++ Auxiliar de Depósito Auxiliar de Depósito + Aux…" at bounding box center [685, 180] width 588 height 26
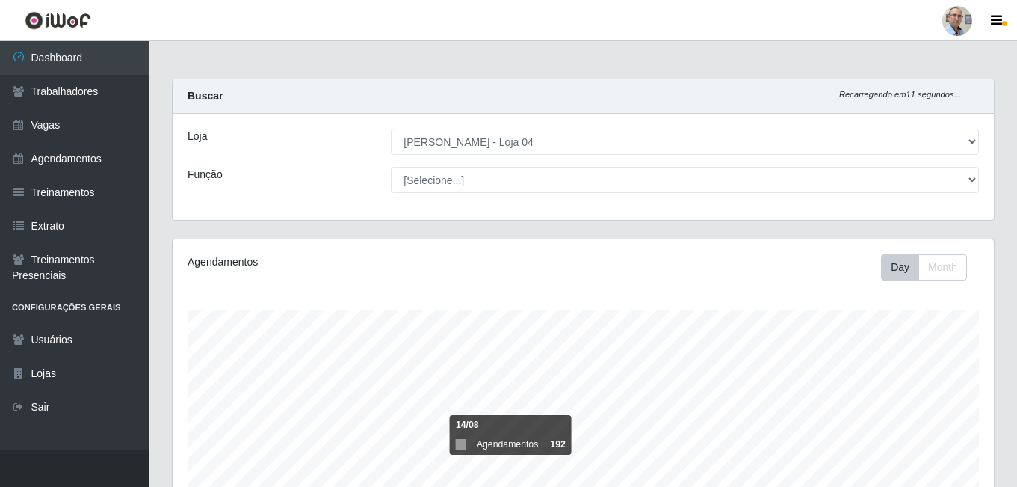
click at [329, 199] on div "Loja [Selecione...] Mar Vermelho - Loja 04 Função [Selecione...] ASG ASG + ASG …" at bounding box center [584, 167] width 822 height 106
